Goal: Task Accomplishment & Management: Manage account settings

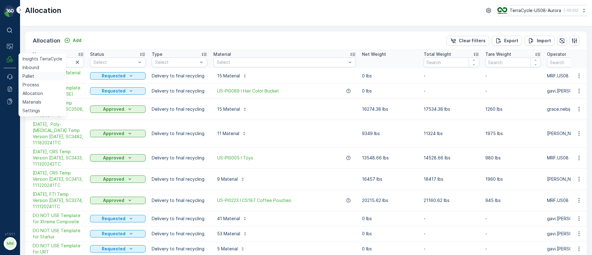
click at [32, 77] on p "Pallet" at bounding box center [29, 76] width 12 height 6
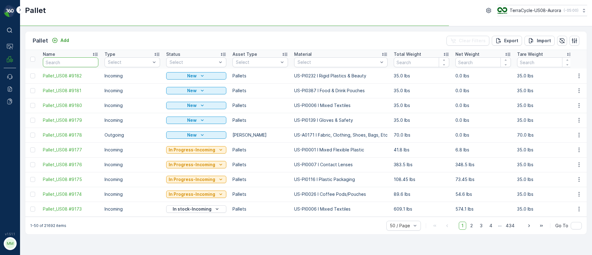
click at [61, 61] on input "text" at bounding box center [71, 62] width 56 height 10
paste input "TRUE"
type input "TRUE"
drag, startPoint x: 18, startPoint y: 61, endPoint x: 0, endPoint y: 60, distance: 17.9
click at [0, 61] on div "⌘B Operations MRF Events Reports Documents v 1.51.1 MM MRF.US08 Pallet TerraCyc…" at bounding box center [296, 127] width 592 height 255
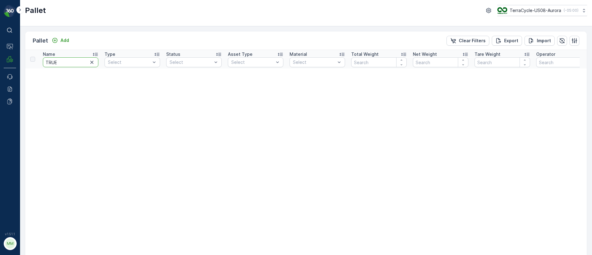
drag, startPoint x: 67, startPoint y: 61, endPoint x: 0, endPoint y: 56, distance: 67.4
click at [0, 62] on div "⌘B Operations MRF Events Reports Documents v 1.51.1 MM MRF.US08 Pallet TerraCyc…" at bounding box center [296, 127] width 592 height 255
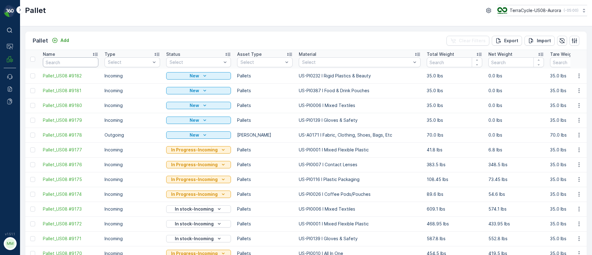
click at [59, 62] on input "text" at bounding box center [71, 62] width 56 height 10
paste input "SO60603"
type input "SO60603"
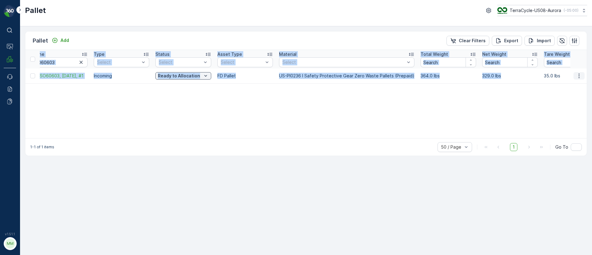
drag, startPoint x: 546, startPoint y: 77, endPoint x: 582, endPoint y: 76, distance: 35.5
click at [582, 76] on tr "FD, SO60603, 09/25/25, #1 Incoming Ready to Allocation FD Pallet US-PI0236 I Sa…" at bounding box center [596, 75] width 1165 height 15
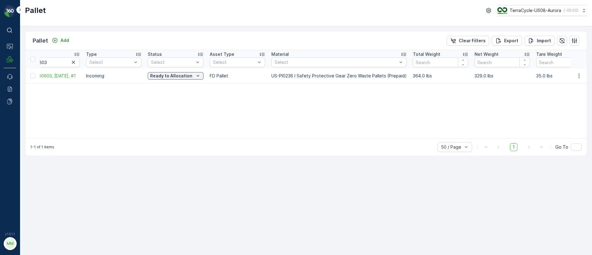
click at [538, 88] on div "Name SO60603 Type Select Status Select Asset Type Select Material Select Total …" at bounding box center [306, 94] width 562 height 88
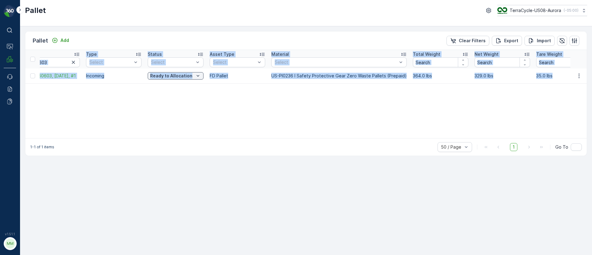
drag, startPoint x: 540, startPoint y: 75, endPoint x: 281, endPoint y: 84, distance: 259.2
click at [281, 84] on div "Name SO60603 Type Select Status Select Asset Type Select Material Select Total …" at bounding box center [306, 94] width 562 height 88
click at [291, 115] on div "Name SO60603 Type Select Status Select Asset Type Select Material Select Total …" at bounding box center [306, 94] width 562 height 88
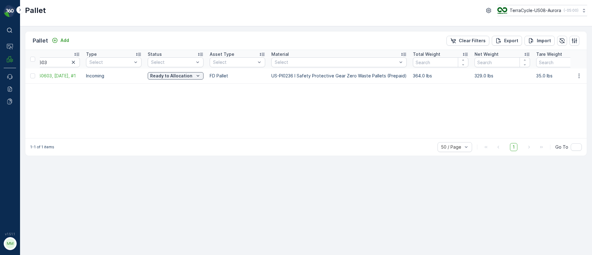
click at [101, 118] on div "Name SO60603 Type Select Status Select Asset Type Select Material Select Total …" at bounding box center [306, 94] width 562 height 88
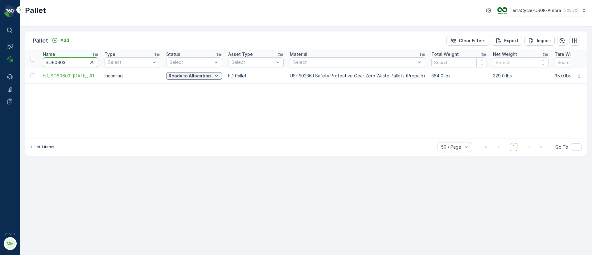
drag, startPoint x: 66, startPoint y: 64, endPoint x: 45, endPoint y: 64, distance: 21.3
click at [45, 64] on input "SO60603" at bounding box center [71, 62] width 56 height 10
drag, startPoint x: 549, startPoint y: 75, endPoint x: 569, endPoint y: 75, distance: 20.4
click at [569, 75] on td "35.0 lbs" at bounding box center [583, 75] width 62 height 15
click at [546, 89] on div "Name SO60603 Type Select Status Select Asset Type Select Material Select Total …" at bounding box center [306, 94] width 562 height 88
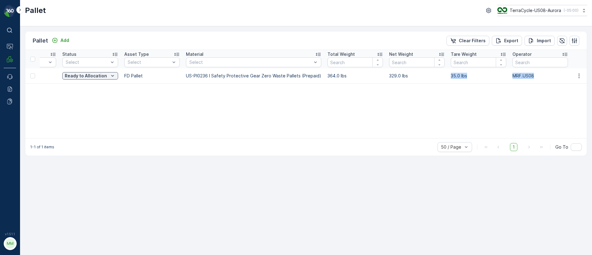
drag, startPoint x: 548, startPoint y: 74, endPoint x: 587, endPoint y: 78, distance: 39.4
click at [587, 78] on div "Pallet Add Clear Filters Export Import Name SO60603 Type Select Status Select A…" at bounding box center [306, 140] width 572 height 229
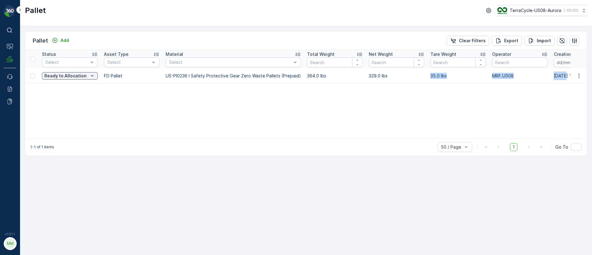
click at [435, 76] on p "35.0 lbs" at bounding box center [458, 76] width 56 height 6
drag, startPoint x: 442, startPoint y: 72, endPoint x: 419, endPoint y: 74, distance: 23.5
click at [419, 74] on tr "FD, SO60603, 09/25/25, #1 Incoming Ready to Allocation FD Pallet US-PI0236 I Sa…" at bounding box center [483, 75] width 1165 height 15
click at [422, 75] on td "329.0 lbs" at bounding box center [397, 75] width 62 height 15
click at [579, 76] on icon "button" at bounding box center [579, 75] width 1 height 5
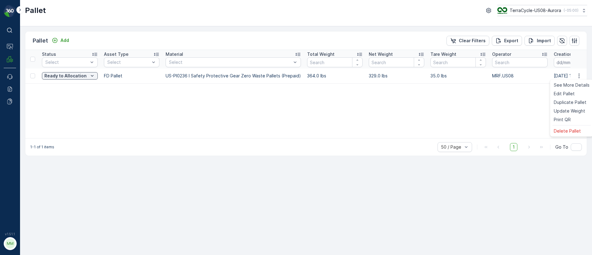
scroll to position [0, 0]
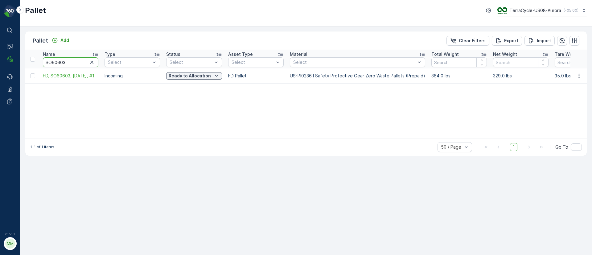
drag, startPoint x: 68, startPoint y: 61, endPoint x: 42, endPoint y: 60, distance: 26.0
click at [42, 60] on th "Name SO60603" at bounding box center [71, 59] width 62 height 19
click at [578, 77] on icon "button" at bounding box center [579, 76] width 6 height 6
click at [567, 111] on span "Update Weight" at bounding box center [569, 111] width 31 height 6
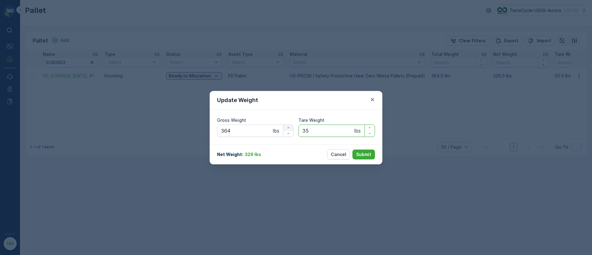
drag, startPoint x: 312, startPoint y: 129, endPoint x: 284, endPoint y: 128, distance: 27.8
click at [285, 128] on div "Gross Weight 364 lbs Tare Weight 35 lbs" at bounding box center [296, 127] width 158 height 20
type Weight "50"
click at [359, 156] on p "Submit" at bounding box center [363, 154] width 15 height 6
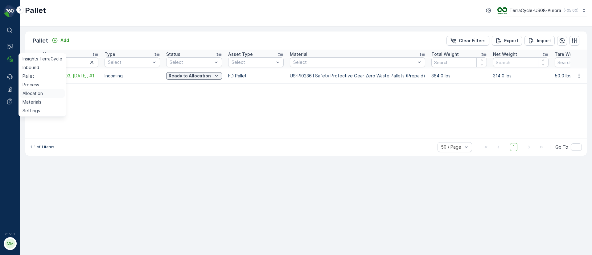
click at [35, 95] on p "Allocation" at bounding box center [33, 93] width 20 height 6
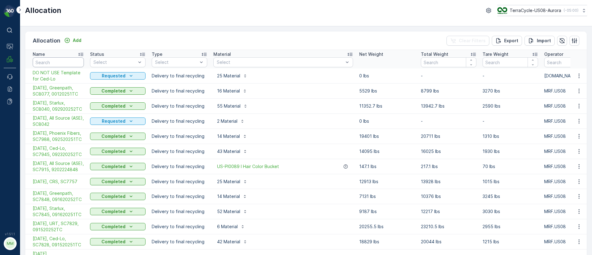
click at [56, 65] on input "text" at bounding box center [58, 62] width 51 height 10
type input "SC8114"
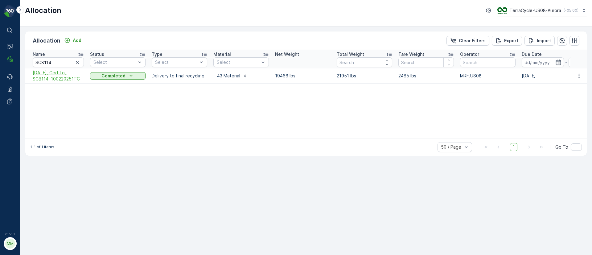
click at [55, 75] on span "10/06/25, Ced-Lo, SC8114, 100220251TC" at bounding box center [58, 76] width 51 height 12
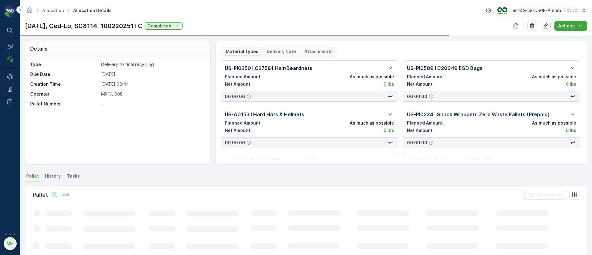
click at [277, 51] on p "Delivery Note" at bounding box center [281, 51] width 30 height 6
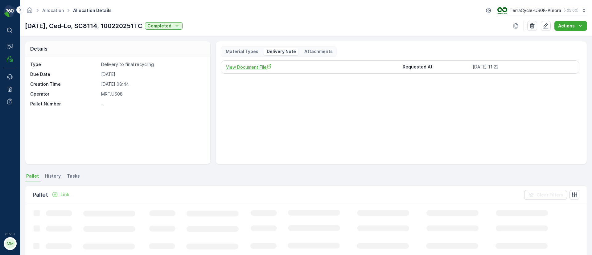
click at [261, 68] on span "View Document File" at bounding box center [311, 67] width 171 height 6
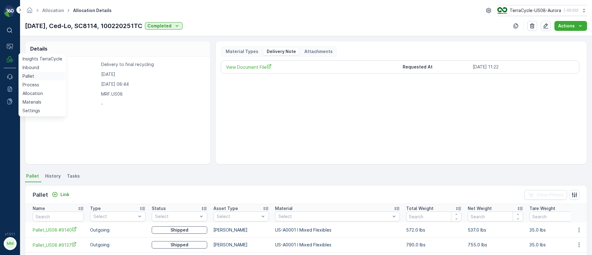
click at [35, 74] on link "Pallet" at bounding box center [42, 76] width 45 height 9
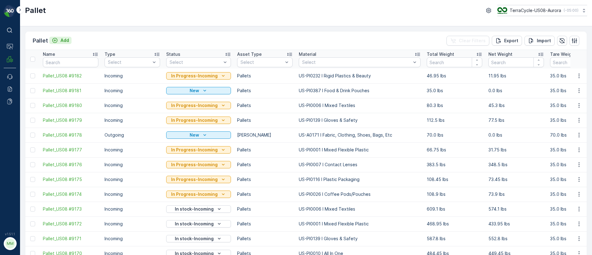
click at [64, 38] on p "Add" at bounding box center [64, 40] width 9 height 6
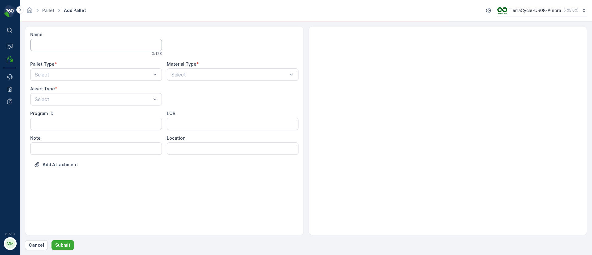
click at [69, 43] on input "Name" at bounding box center [96, 45] width 132 height 12
paste input "SC8064 10/07/25"
click at [67, 45] on input "FD, SC8064 10/07/25, #1" at bounding box center [96, 45] width 132 height 12
type input "FD, SC8064, [DATE], #1"
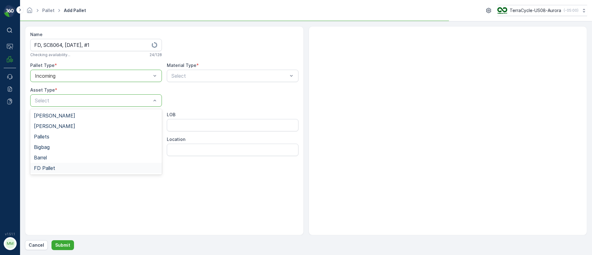
click at [76, 174] on div "Gaylord Bales Pallets Bigbag Barrel FD Pallet" at bounding box center [96, 141] width 132 height 65
click at [74, 167] on div "FD Pallet" at bounding box center [96, 168] width 124 height 6
click at [204, 124] on input "LOB" at bounding box center [233, 125] width 132 height 12
type input "MAT"
click at [75, 128] on ID "Program ID" at bounding box center [96, 125] width 132 height 12
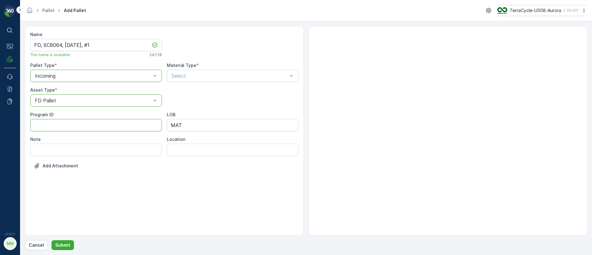
paste ID "F-C27640"
type ID "F-C27640"
click at [194, 80] on div "Select" at bounding box center [233, 76] width 132 height 12
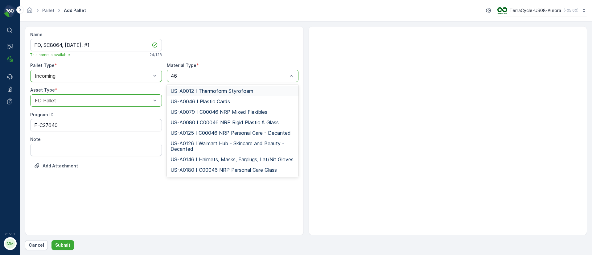
type input "467"
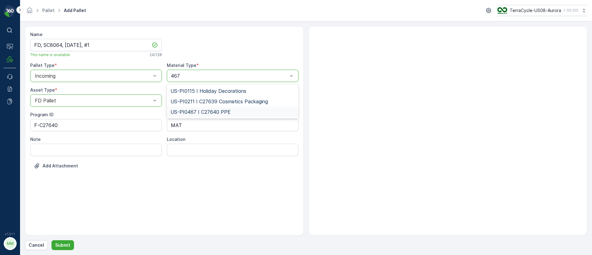
click at [226, 109] on span "US-PI0467 I C27640 PPE" at bounding box center [201, 112] width 60 height 6
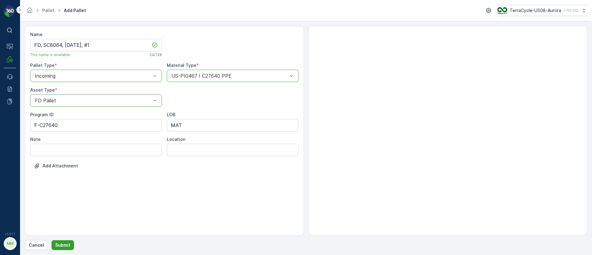
click at [62, 244] on p "Submit" at bounding box center [62, 245] width 15 height 6
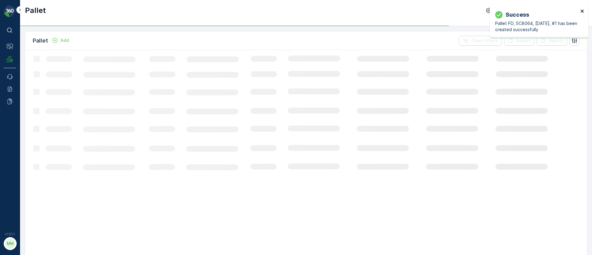
click at [581, 11] on icon "close" at bounding box center [582, 11] width 4 height 5
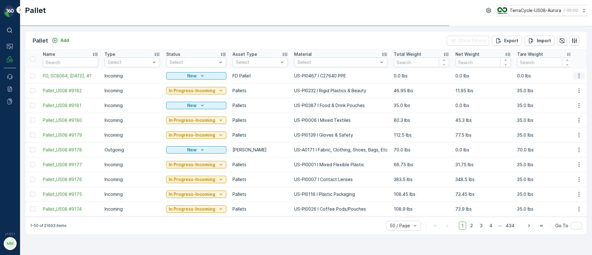
click at [577, 76] on icon "button" at bounding box center [579, 76] width 6 height 6
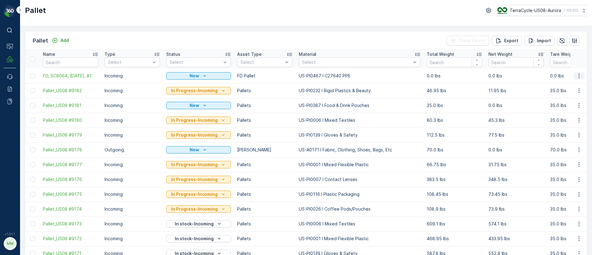
click at [579, 76] on icon "button" at bounding box center [579, 75] width 1 height 5
click at [575, 101] on span "Duplicate Pallet" at bounding box center [570, 102] width 33 height 6
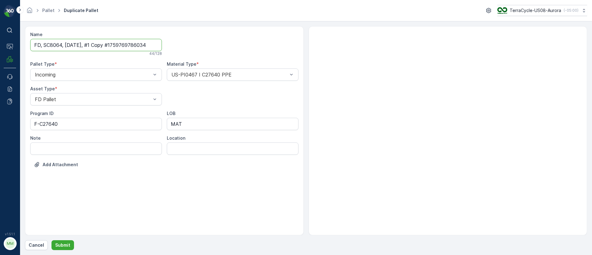
drag, startPoint x: 92, startPoint y: 43, endPoint x: 208, endPoint y: 36, distance: 116.1
click at [208, 36] on div "Name FD, SC8064, 10/07/25, #1 Copy #1759769786034 44 / 128 Pallet Type * Incomi…" at bounding box center [164, 104] width 268 height 146
type input "FD, SC8064, [DATE], #2"
click at [62, 240] on button "Submit" at bounding box center [62, 245] width 23 height 10
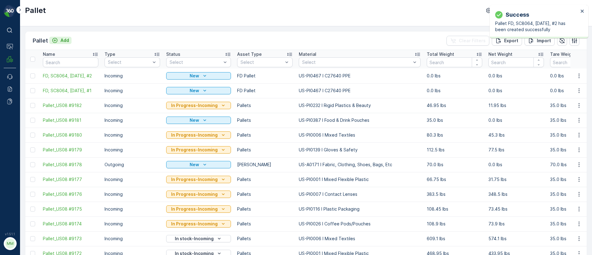
click at [61, 41] on p "Add" at bounding box center [64, 40] width 9 height 6
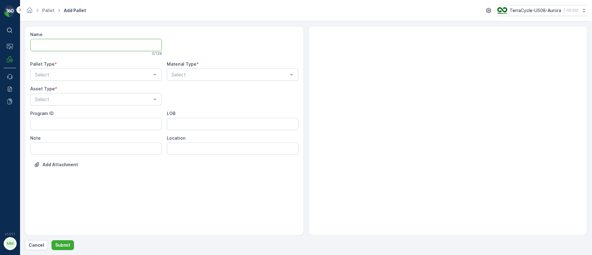
click at [74, 43] on input "Name" at bounding box center [96, 45] width 132 height 12
paste input "SC8041"
type input "FD, SC8041, 10/09/25, #1"
click at [63, 91] on div "Incoming" at bounding box center [96, 91] width 124 height 6
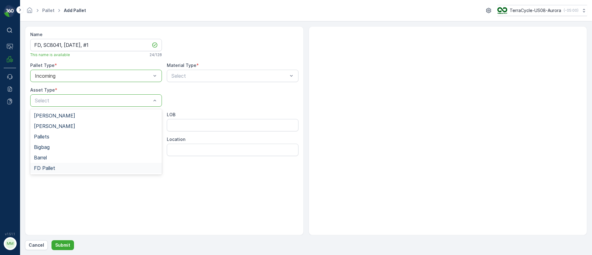
click at [43, 170] on span "FD Pallet" at bounding box center [44, 168] width 21 height 6
click at [181, 123] on input "LOB" at bounding box center [233, 125] width 132 height 12
type input "MAT"
click at [75, 43] on input "FD, SC8041, 10/09/25, #1" at bounding box center [96, 45] width 132 height 12
type input "FD, SC8041, [DATE], #1"
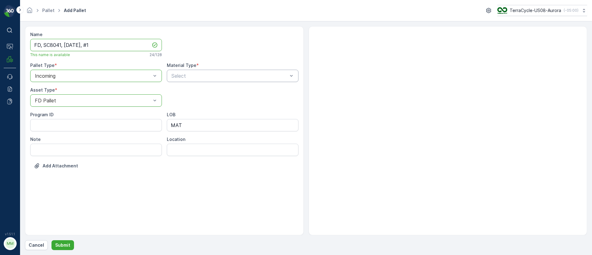
click at [231, 80] on div "Select" at bounding box center [233, 76] width 132 height 12
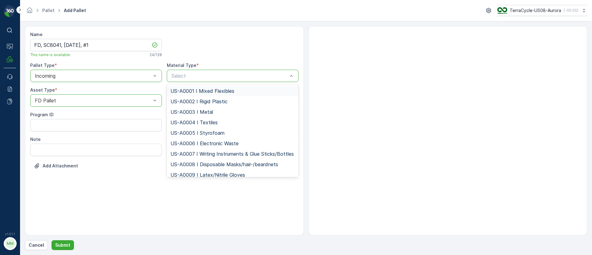
type input "US-PI0511 I CRW36571 Rigid Plastics"
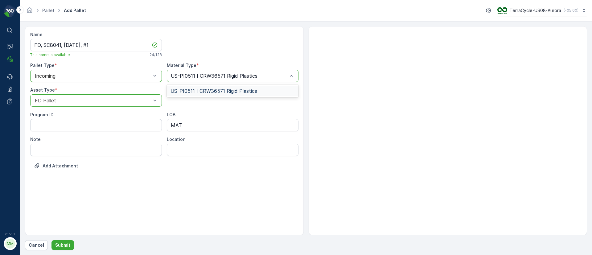
click at [229, 91] on span "US-PI0511 I CRW36571 Rigid Plastics" at bounding box center [214, 91] width 87 height 6
click at [72, 123] on ID "Program ID" at bounding box center [96, 125] width 132 height 12
paste ID "F-CRW36571"
type ID "F-CRW36571"
click at [68, 247] on p "Submit" at bounding box center [62, 245] width 15 height 6
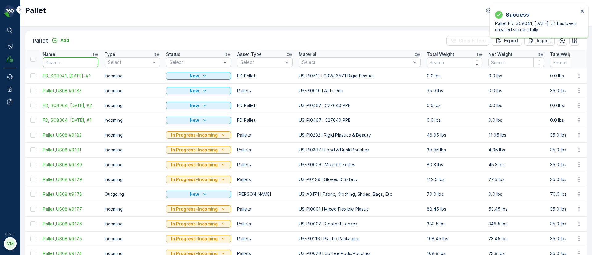
click at [65, 62] on input "text" at bounding box center [71, 62] width 56 height 10
paste input "SC7998"
type input "SC7998"
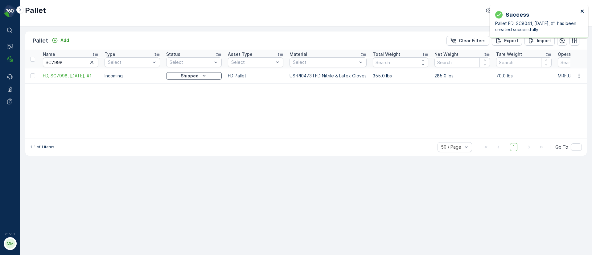
click at [582, 10] on icon "close" at bounding box center [582, 11] width 4 height 5
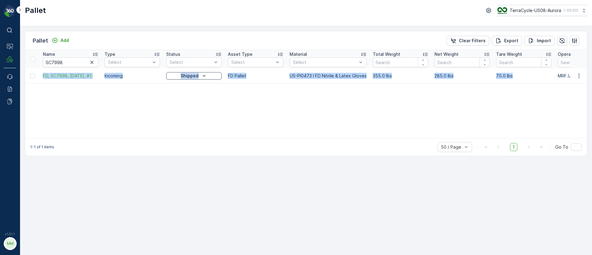
drag, startPoint x: 40, startPoint y: 74, endPoint x: 514, endPoint y: 79, distance: 473.4
click at [514, 79] on tr "FD, SC7998, 10/02/25, #1 Incoming Shipped FD Pallet US-PI0473 I FD Nitrile & La…" at bounding box center [591, 75] width 1132 height 15
copy tr "FD, SC7998, 10/02/25, #1 Incoming Shipped FD Pallet US-PI0473 I FD Nitrile & La…"
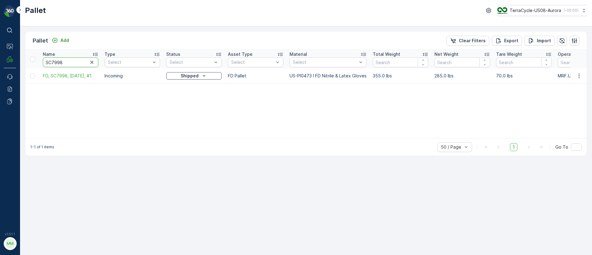
drag, startPoint x: 62, startPoint y: 63, endPoint x: 0, endPoint y: 63, distance: 61.7
click at [0, 63] on div "⌘B Operations MRF Events Reports Documents v 1.51.1 MM MRF.US08 Pallet TerraCyc…" at bounding box center [296, 127] width 592 height 255
paste input "877"
type input "SC7877"
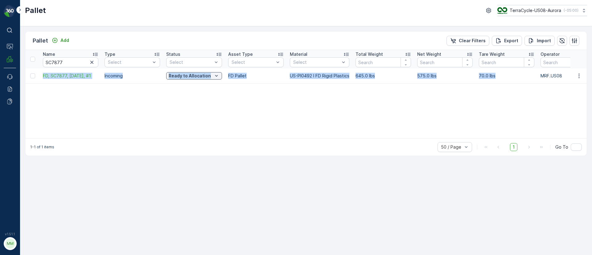
drag, startPoint x: 40, startPoint y: 75, endPoint x: 500, endPoint y: 74, distance: 460.1
click at [500, 74] on tr "FD, SC7877, 09/26/25, #1 Incoming Ready to Allocation FD Pallet US-PI0492 I FD …" at bounding box center [569, 75] width 1089 height 15
copy tr "FD, SC7877, 09/26/25, #1 Incoming Ready to Allocation FD Pallet US-PI0492 I FD …"
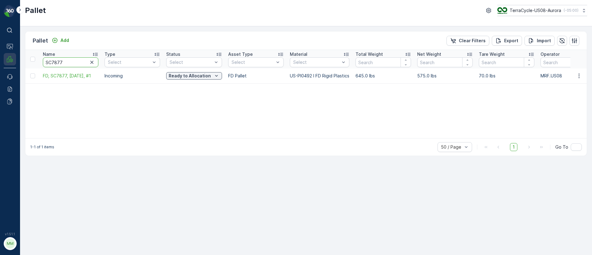
drag, startPoint x: 70, startPoint y: 61, endPoint x: 14, endPoint y: 62, distance: 55.5
click at [14, 62] on div "⌘B Operations MRF Events Reports Documents v 1.51.1 MM MRF.US08 Pallet TerraCyc…" at bounding box center [296, 127] width 592 height 255
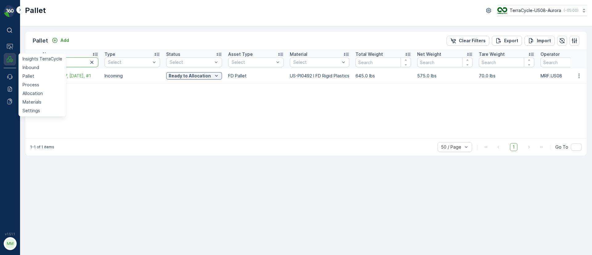
paste input "8046"
type input "SC8046"
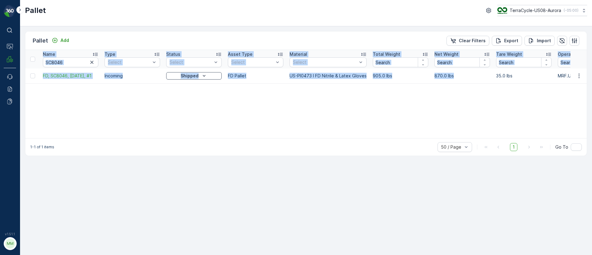
drag, startPoint x: 475, startPoint y: 79, endPoint x: 574, endPoint y: 93, distance: 100.2
click at [576, 93] on div "Name SC8046 Type Select Status Select Asset Type Select Material Select Total W…" at bounding box center [306, 94] width 562 height 88
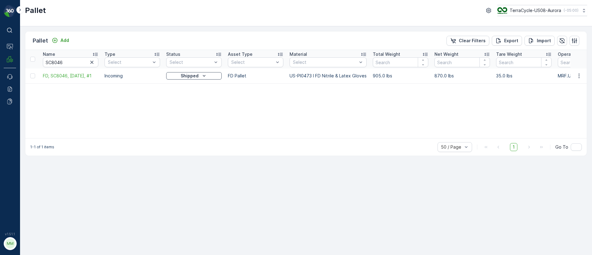
click at [544, 75] on p "35.0 lbs" at bounding box center [524, 76] width 56 height 6
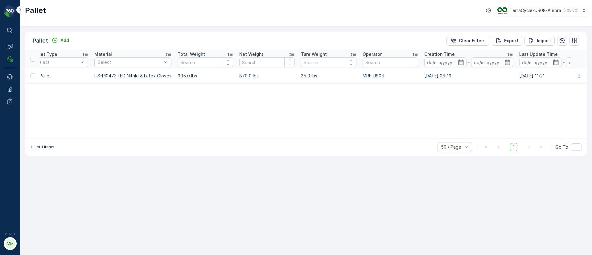
scroll to position [0, 355]
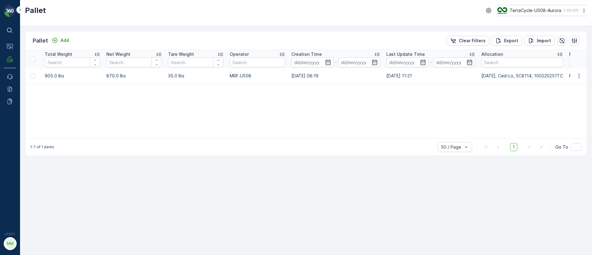
drag, startPoint x: 551, startPoint y: 76, endPoint x: 603, endPoint y: 78, distance: 51.8
click at [592, 78] on html "⌘B Operations MRF Events Reports Documents v 1.51.1 MM MRF.US08 Pallet TerraCyc…" at bounding box center [296, 127] width 592 height 255
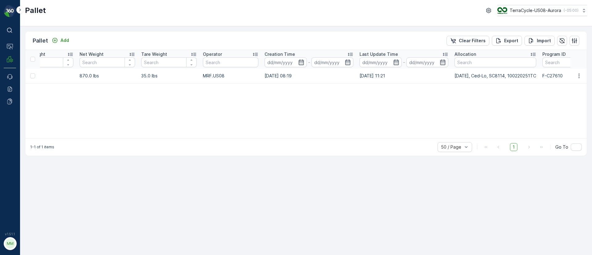
click at [447, 107] on div "Name SC8046 Type Select Status Select Asset Type Select Material Select Total W…" at bounding box center [306, 94] width 562 height 88
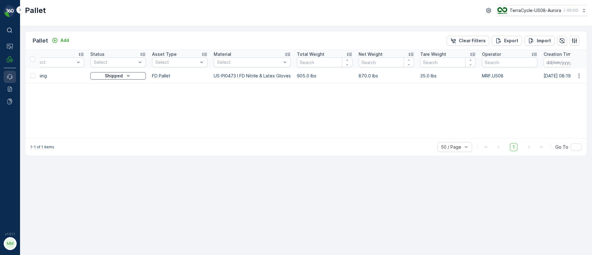
scroll to position [0, 0]
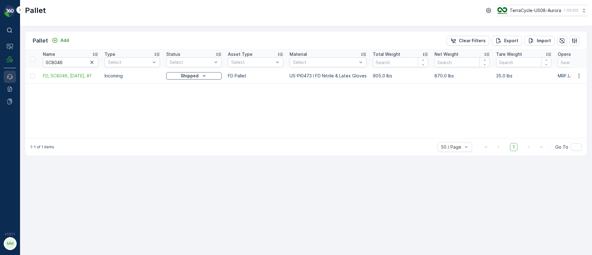
drag, startPoint x: 405, startPoint y: 75, endPoint x: 15, endPoint y: 74, distance: 390.1
click at [15, 74] on div "⌘B Operations MRF Events Reports Documents v 1.51.1 MM MRF.US08 Pallet TerraCyc…" at bounding box center [296, 127] width 592 height 255
click at [114, 103] on div "Name SC8046 Type Select Status Select Asset Type Select Material Select Total W…" at bounding box center [306, 94] width 562 height 88
drag, startPoint x: 72, startPoint y: 61, endPoint x: 39, endPoint y: 62, distance: 33.0
click at [39, 62] on tr "Name SC8046 Type Select Status Select Asset Type Select Material Select Total W…" at bounding box center [591, 59] width 1132 height 19
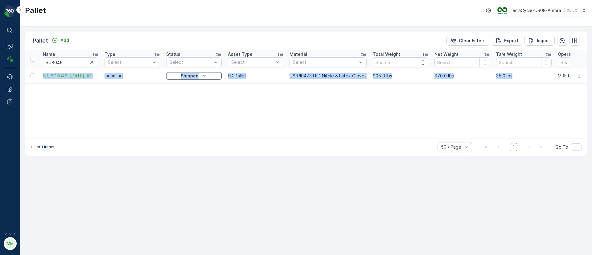
drag, startPoint x: 41, startPoint y: 74, endPoint x: 512, endPoint y: 77, distance: 470.6
click at [512, 77] on tr "FD, SC8046, 10/06/25, #1 Incoming Shipped FD Pallet US-PI0473 I FD Nitrile & La…" at bounding box center [591, 75] width 1132 height 15
copy tr "FD, SC8046, 10/06/25, #1 Incoming Shipped FD Pallet US-PI0473 I FD Nitrile & La…"
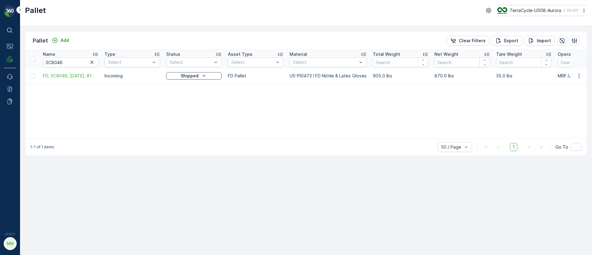
click at [131, 98] on div "Name SC8046 Type Select Status Select Asset Type Select Material Select Total W…" at bounding box center [306, 94] width 562 height 88
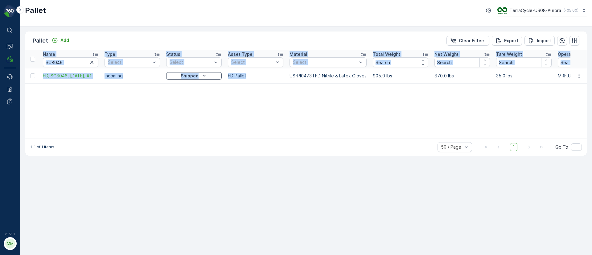
drag, startPoint x: 283, startPoint y: 76, endPoint x: 406, endPoint y: 84, distance: 123.0
click at [406, 84] on div "Name SC8046 Type Select Status Select Asset Type Select Material Select Total W…" at bounding box center [306, 94] width 562 height 88
click at [290, 105] on div "Name SC8046 Type Select Status Select Asset Type Select Material Select Total W…" at bounding box center [306, 94] width 562 height 88
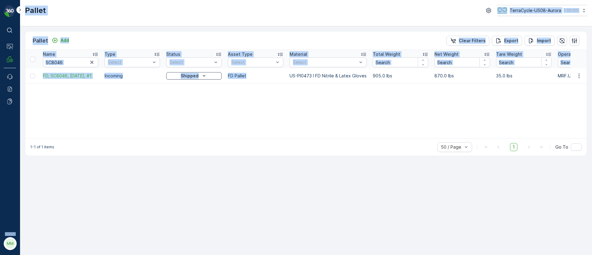
drag, startPoint x: 287, startPoint y: 76, endPoint x: 1, endPoint y: 81, distance: 286.2
click at [0, 81] on div "⌘B Operations MRF Events Reports Documents v 1.51.1 MM MRF.US08 Pallet TerraCyc…" at bounding box center [296, 127] width 592 height 255
click at [69, 95] on div "Name SC8046 Type Select Status Select Asset Type Select Material Select Total W…" at bounding box center [306, 94] width 562 height 88
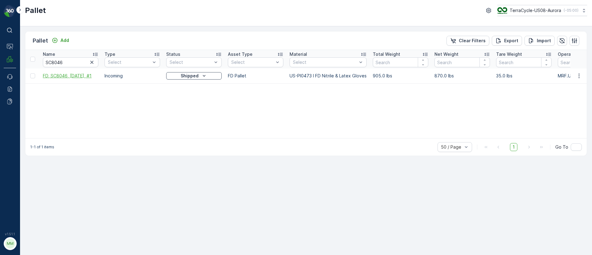
click at [70, 76] on span "FD, SC8046, 10/06/25, #1" at bounding box center [71, 76] width 56 height 6
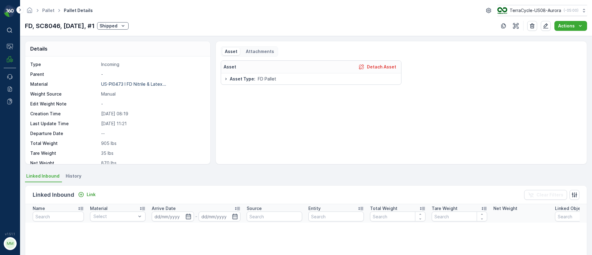
click at [72, 173] on span "History" at bounding box center [74, 176] width 16 height 6
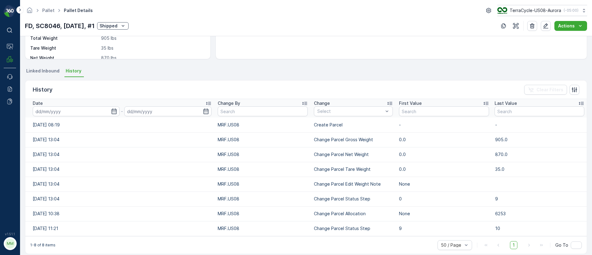
scroll to position [112, 0]
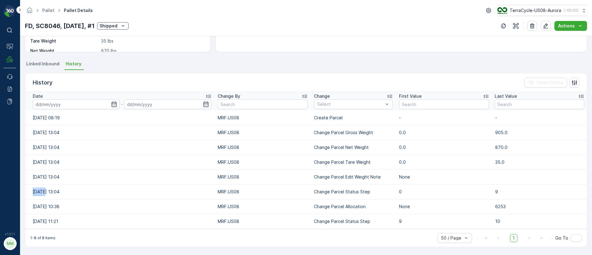
drag, startPoint x: 43, startPoint y: 191, endPoint x: 29, endPoint y: 190, distance: 13.9
click at [29, 190] on td "02.10.2025 13:04" at bounding box center [119, 191] width 189 height 15
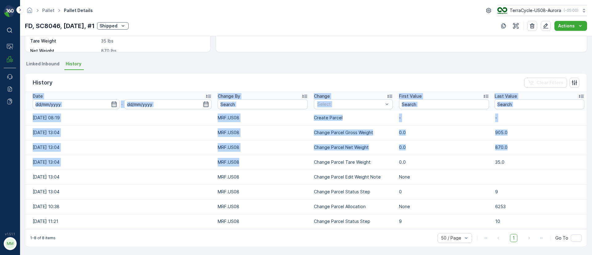
drag, startPoint x: 304, startPoint y: 168, endPoint x: 742, endPoint y: 163, distance: 437.9
click at [592, 163] on html "⌘B Operations MRF Events Reports Documents v 1.51.1 MM MRF.US08 Pallet Pallet D…" at bounding box center [296, 127] width 592 height 255
click at [443, 209] on p "None" at bounding box center [444, 207] width 90 height 6
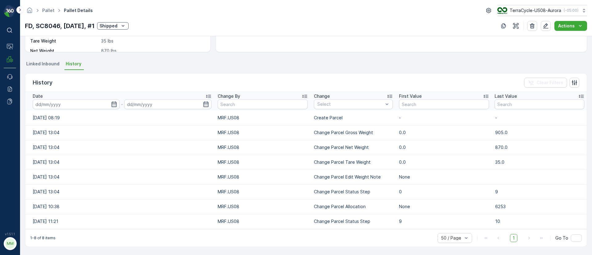
drag, startPoint x: 68, startPoint y: 221, endPoint x: 12, endPoint y: 176, distance: 71.3
click at [12, 176] on div "⌘B Operations MRF Events Reports Documents v 1.51.1 MM MRF.US08 Pallet Pallet D…" at bounding box center [296, 127] width 592 height 255
click at [60, 201] on td "06.10.2025 10:38" at bounding box center [119, 206] width 189 height 15
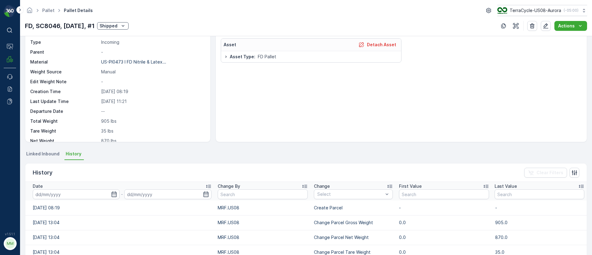
scroll to position [0, 0]
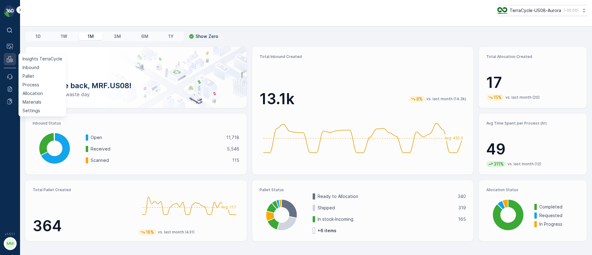
click at [8, 55] on button "MRF" at bounding box center [10, 59] width 12 height 12
click at [39, 58] on p "Insights TerraCycle" at bounding box center [43, 59] width 40 height 6
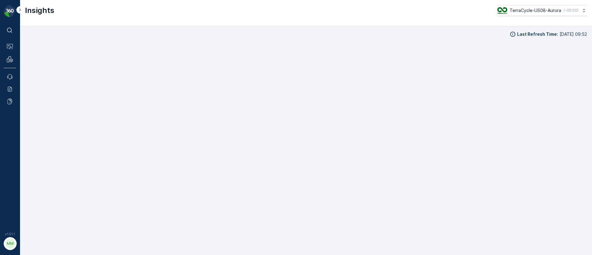
scroll to position [8, 0]
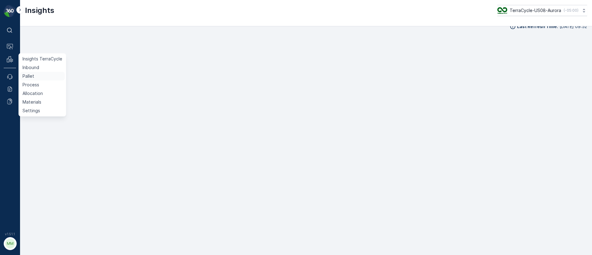
click at [30, 73] on p "Pallet" at bounding box center [29, 76] width 12 height 6
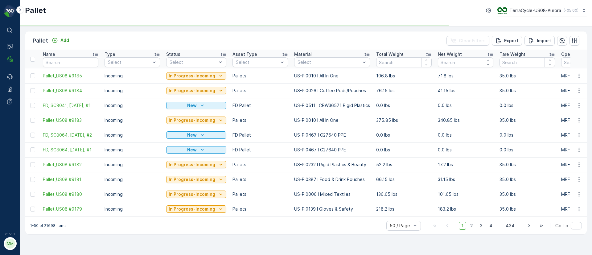
click at [71, 57] on div "Name" at bounding box center [71, 54] width 56 height 6
click at [73, 62] on input "text" at bounding box center [71, 62] width 56 height 10
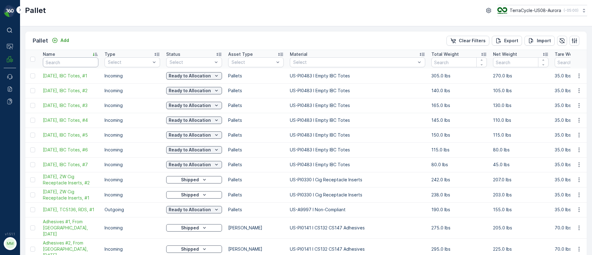
click at [78, 60] on input "text" at bounding box center [71, 62] width 56 height 10
click at [73, 62] on input "text" at bounding box center [71, 62] width 56 height 10
click at [79, 64] on input "text" at bounding box center [71, 62] width 56 height 10
type input "CA"
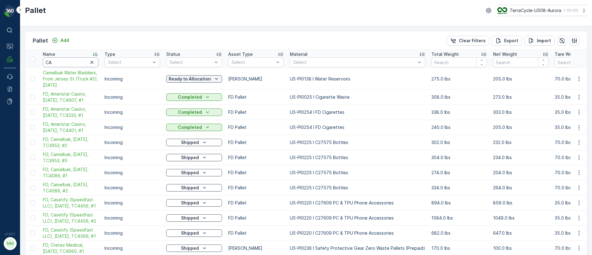
drag, startPoint x: 68, startPoint y: 61, endPoint x: 68, endPoint y: 18, distance: 43.2
click at [68, 61] on input "CA" at bounding box center [71, 62] width 56 height 10
type input "CA04"
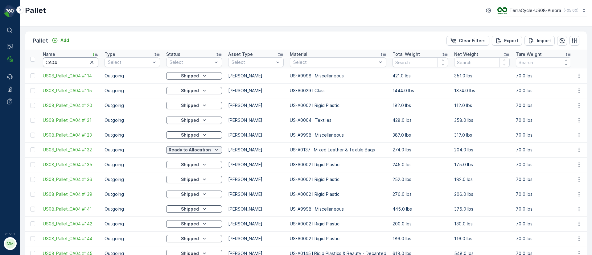
click at [81, 62] on input "CA04" at bounding box center [71, 62] width 56 height 10
type input "CA04"
click at [86, 63] on input "CA04" at bounding box center [71, 62] width 56 height 10
type input "CA04 #"
click at [72, 64] on input "CA04 #" at bounding box center [71, 62] width 56 height 10
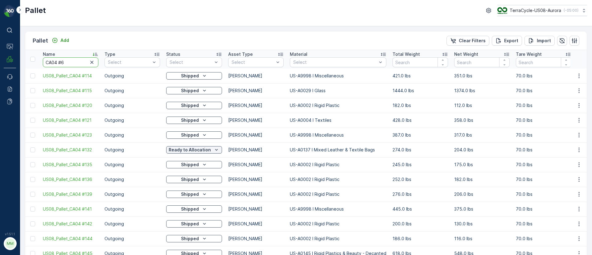
type input "CA04 #60"
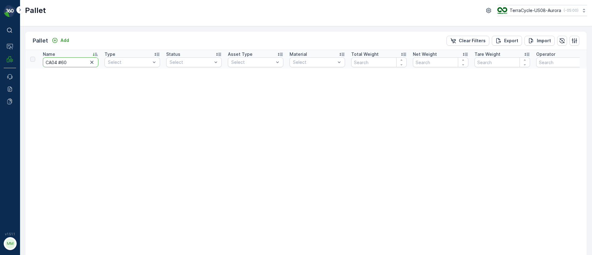
click at [58, 64] on input "CA04 #60" at bounding box center [71, 62] width 56 height 10
click at [46, 63] on input "CA04 #60" at bounding box center [71, 62] width 56 height 10
click at [44, 62] on input "CA04 #60" at bounding box center [71, 62] width 56 height 10
click at [70, 62] on input "CA04 #60" at bounding box center [71, 62] width 56 height 10
